Goal: Find specific page/section: Find specific page/section

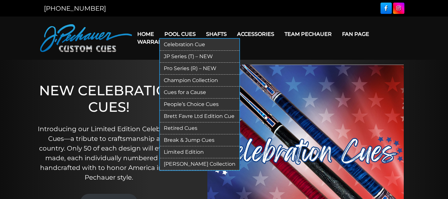
click at [188, 130] on link "Retired Cues" at bounding box center [199, 128] width 79 height 12
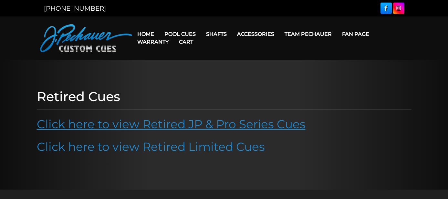
click at [187, 127] on link "Click here to view Retired JP & Pro Series Cues" at bounding box center [171, 124] width 269 height 14
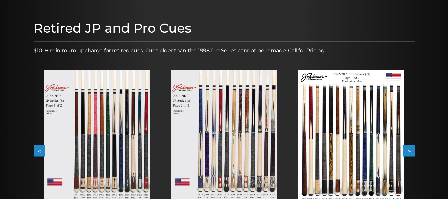
scroll to position [89, 0]
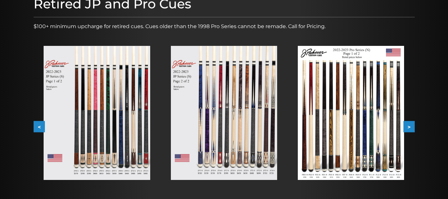
click at [91, 114] on img at bounding box center [97, 113] width 106 height 134
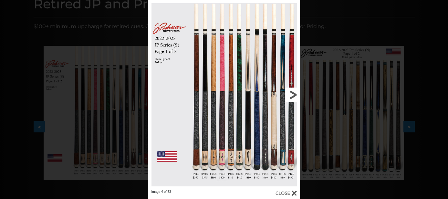
click at [292, 97] on link at bounding box center [266, 95] width 68 height 190
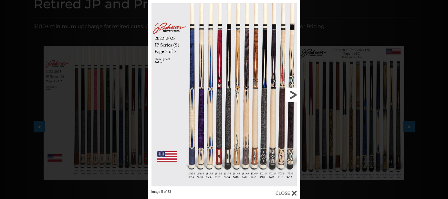
click at [292, 97] on link at bounding box center [266, 95] width 68 height 190
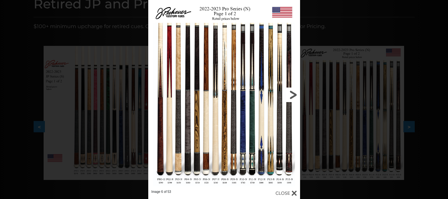
click at [292, 97] on link at bounding box center [266, 95] width 68 height 190
